Goal: Check status: Check status

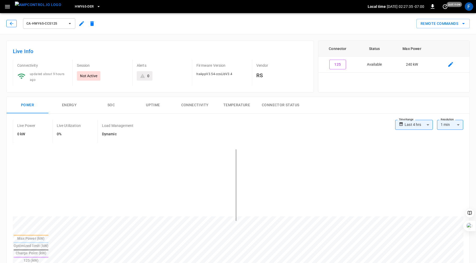
click at [9, 23] on icon "button" at bounding box center [11, 23] width 5 height 5
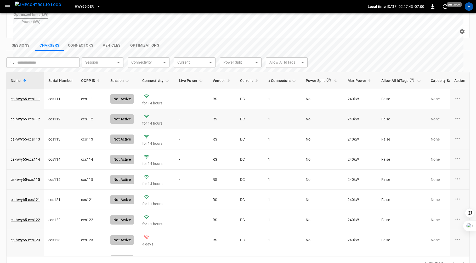
scroll to position [34, 0]
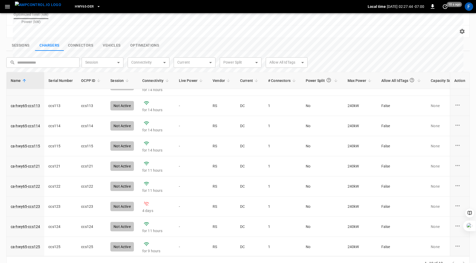
click at [19, 40] on button "Sessions" at bounding box center [20, 45] width 29 height 11
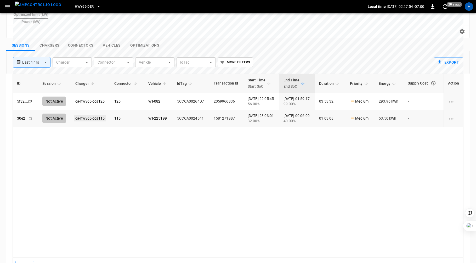
click at [88, 115] on link "ca-hwy65-ccs115" at bounding box center [89, 118] width 31 height 6
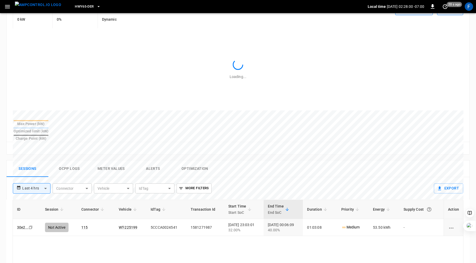
scroll to position [118, 0]
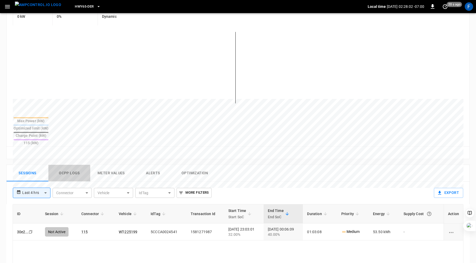
click at [69, 165] on button "Ocpp logs" at bounding box center [69, 173] width 42 height 17
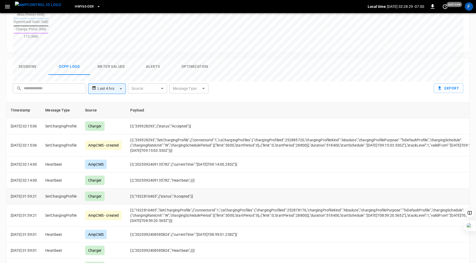
scroll to position [0, 0]
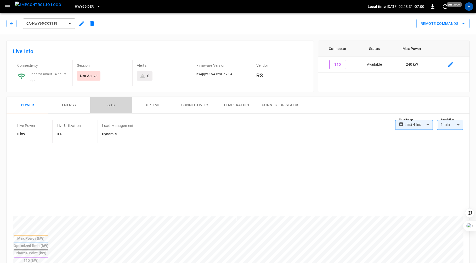
click at [108, 99] on button "SOC" at bounding box center [111, 105] width 42 height 17
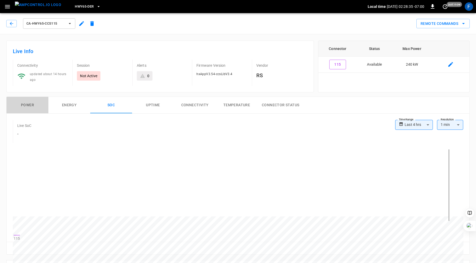
click at [28, 105] on button "Power" at bounding box center [28, 105] width 42 height 17
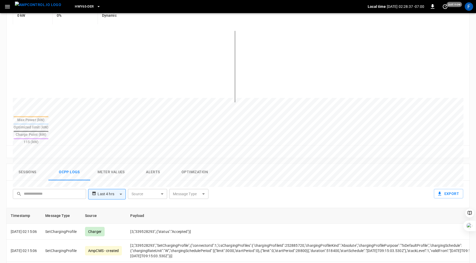
scroll to position [151, 0]
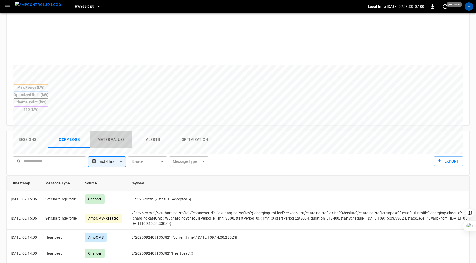
click at [112, 131] on button "Meter Values" at bounding box center [111, 139] width 42 height 17
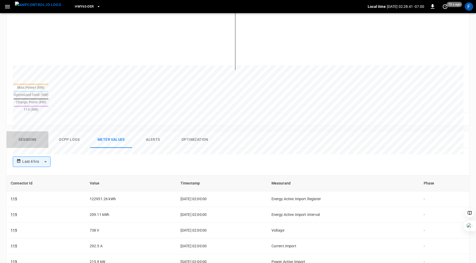
click at [26, 131] on button "Sessions" at bounding box center [28, 139] width 42 height 17
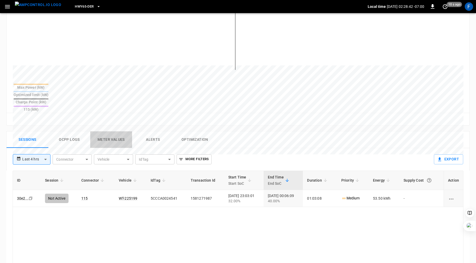
click at [108, 131] on button "Meter Values" at bounding box center [111, 139] width 42 height 17
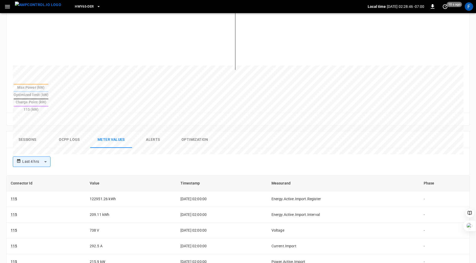
click at [29, 131] on button "Sessions" at bounding box center [28, 139] width 42 height 17
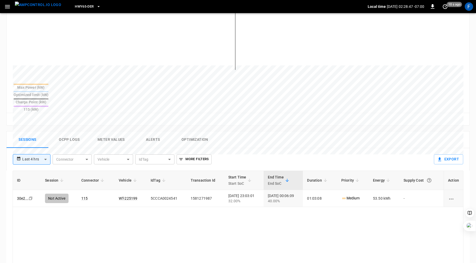
scroll to position [0, 0]
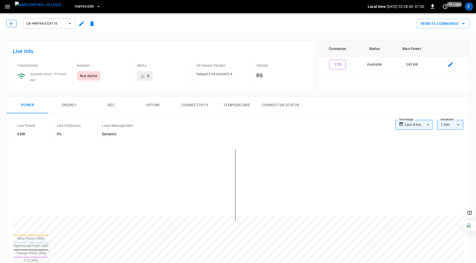
click at [10, 23] on icon "button" at bounding box center [11, 23] width 3 height 3
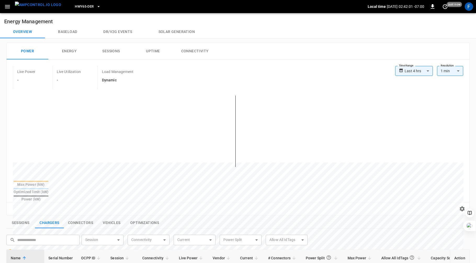
click at [257, 74] on div "Live Power - Live Utilization - Load Management Dynamic" at bounding box center [204, 77] width 383 height 23
click at [7, 9] on icon "button" at bounding box center [7, 6] width 7 height 7
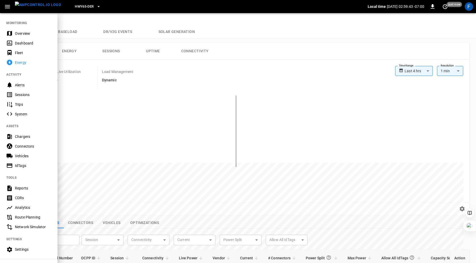
click at [18, 34] on div "Overview" at bounding box center [33, 33] width 36 height 5
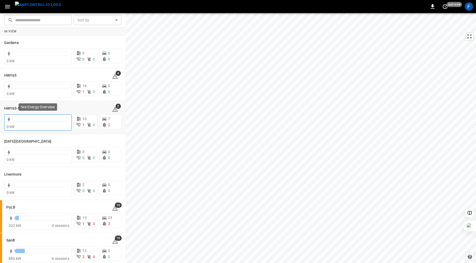
click at [28, 121] on div at bounding box center [40, 120] width 57 height 7
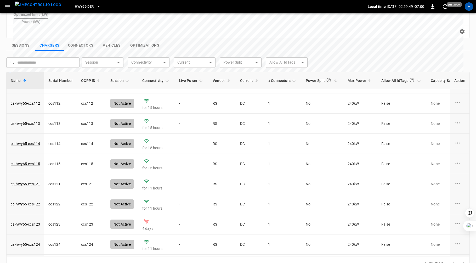
scroll to position [34, 0]
